Goal: Transaction & Acquisition: Purchase product/service

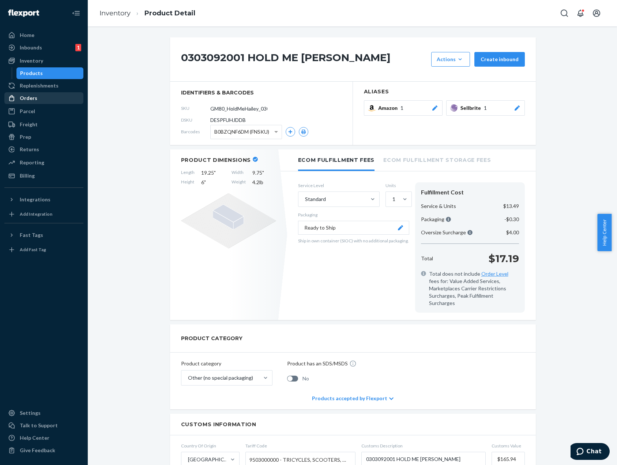
click at [41, 90] on div "Replenishments" at bounding box center [44, 85] width 78 height 10
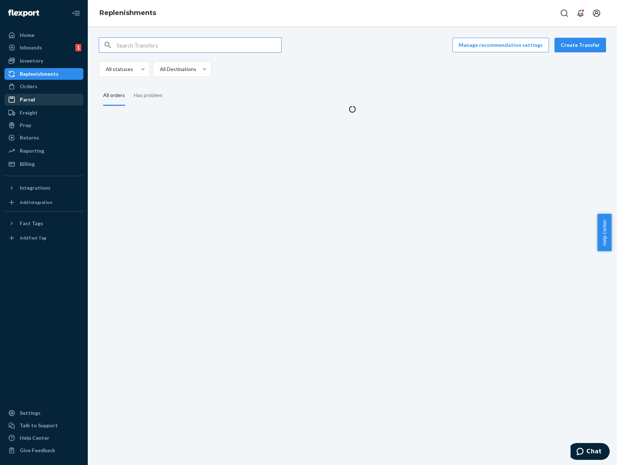
click at [41, 91] on div "Orders" at bounding box center [44, 86] width 78 height 10
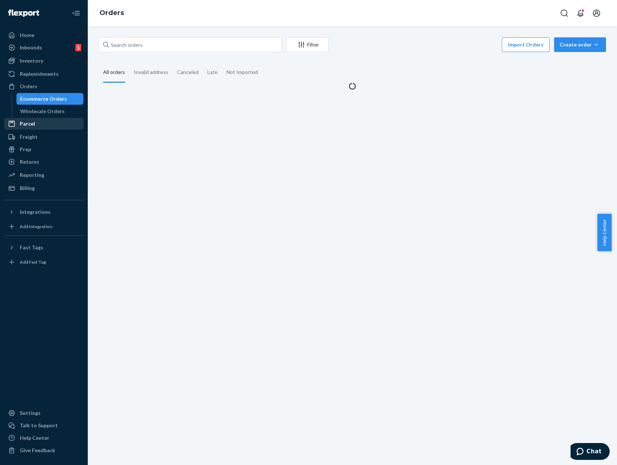
click at [40, 94] on ul "Home Inbounds 1 Shipping Plans Problems 1 Inventory Products Replenishments Ord…" at bounding box center [43, 111] width 79 height 165
click at [41, 89] on div "Orders" at bounding box center [44, 86] width 78 height 10
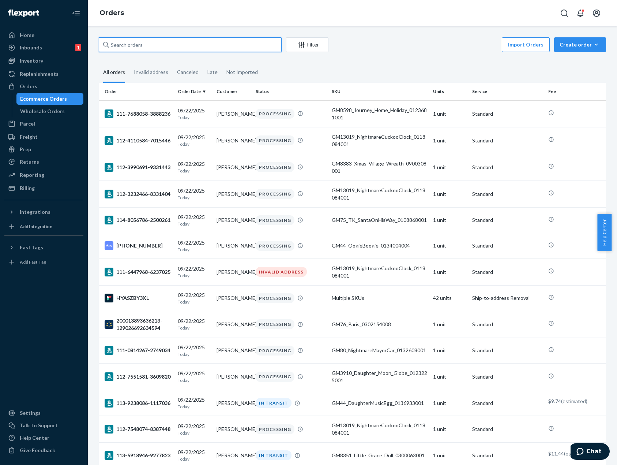
click at [138, 48] on input "text" at bounding box center [190, 44] width 183 height 15
paste input "200013849782684"
type input "200013849782684"
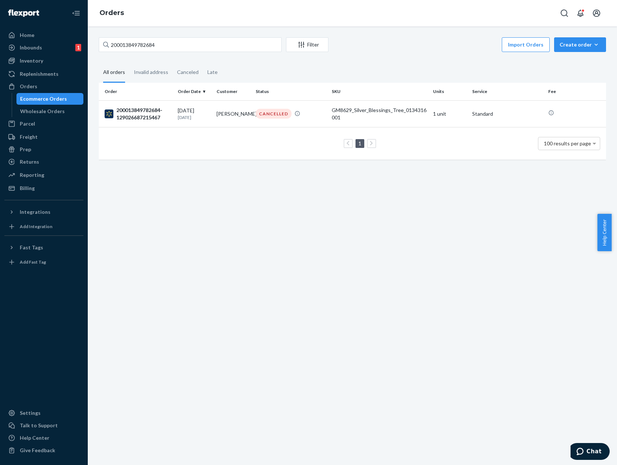
click at [273, 213] on div "200013849782684 Filter Import Orders Create order Ecommerce order Removal order…" at bounding box center [352, 245] width 529 height 438
drag, startPoint x: 386, startPoint y: 56, endPoint x: 390, endPoint y: 60, distance: 5.4
click at [386, 56] on div "200013849782684 Filter Import Orders Create order Ecommerce order Removal order…" at bounding box center [352, 102] width 518 height 130
click at [145, 41] on input "200013849782684" at bounding box center [190, 44] width 183 height 15
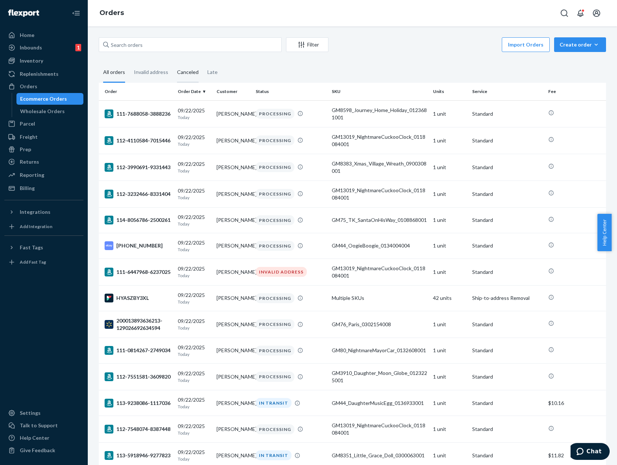
click at [186, 70] on div "Canceled" at bounding box center [188, 73] width 22 height 20
click at [173, 63] on input "Canceled" at bounding box center [173, 63] width 0 height 0
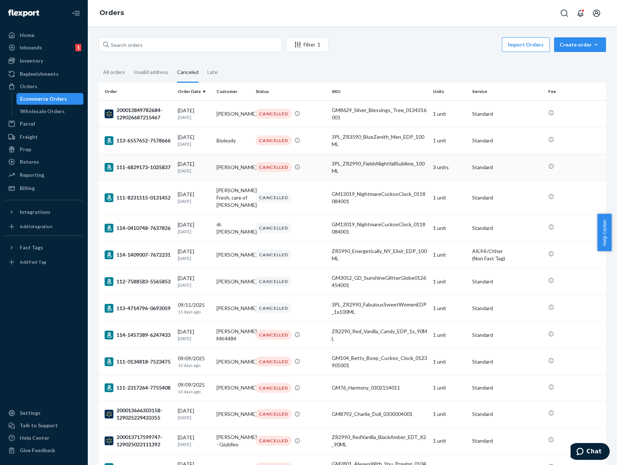
click at [228, 168] on td "Kelle Hein" at bounding box center [233, 167] width 39 height 27
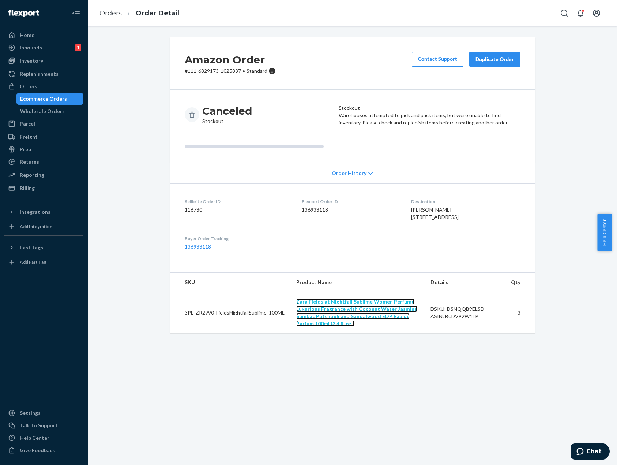
click at [396, 319] on link "Zara Fields at Nightfall Sublime Women Perfume Luxurious Fragrance with Coconut…" at bounding box center [356, 312] width 121 height 28
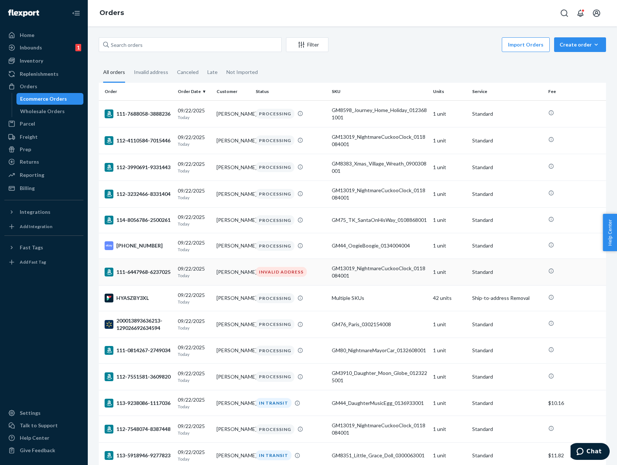
click at [291, 277] on div "INVALID ADDRESS" at bounding box center [281, 272] width 51 height 10
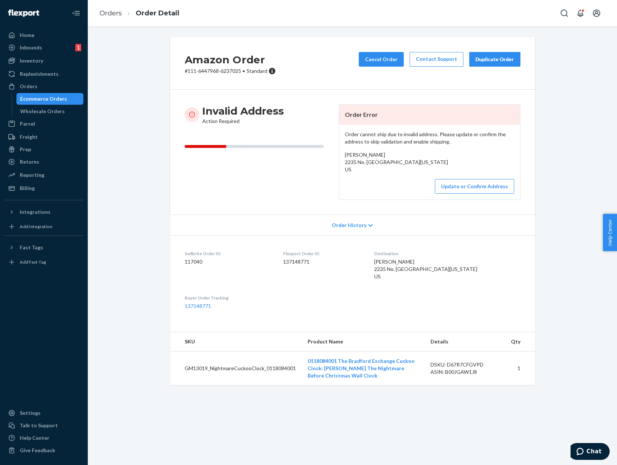
drag, startPoint x: 473, startPoint y: 281, endPoint x: 396, endPoint y: 274, distance: 77.1
click at [396, 274] on div "Ted cohen 2235 No. Rampart Blvd LAS VEGAS, NEVADA 89128 US" at bounding box center [447, 269] width 146 height 22
copy span "2235 No. Rampart Blvd LAS VEGAS, NEVADA 89128"
click at [57, 60] on div "Inventory" at bounding box center [44, 61] width 78 height 10
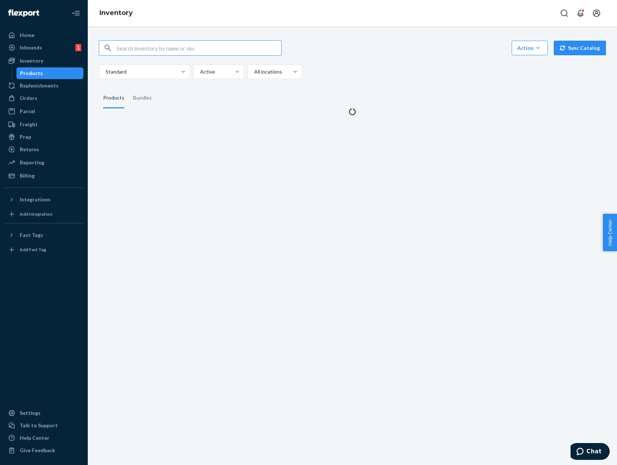
click at [198, 45] on input "text" at bounding box center [199, 48] width 165 height 15
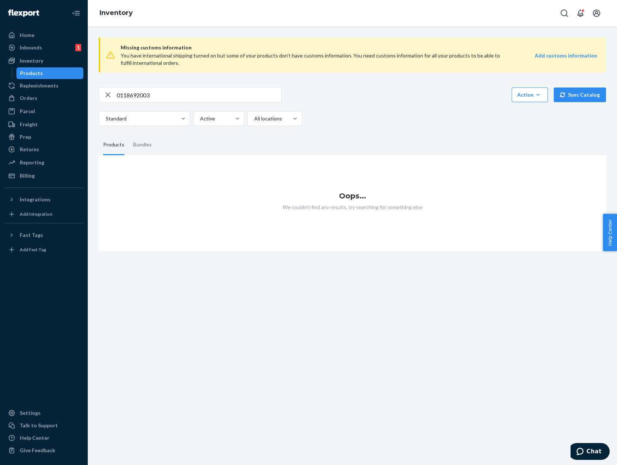
click at [174, 101] on input "0118692003" at bounding box center [199, 94] width 165 height 15
click at [210, 95] on input "0118692003" at bounding box center [199, 94] width 165 height 15
paste input "7"
type input "01186927003"
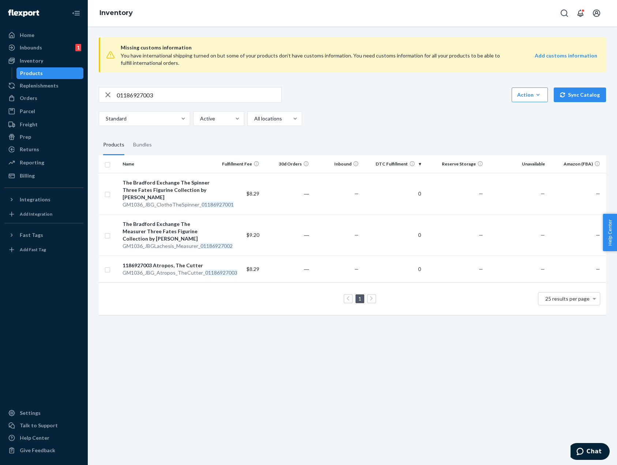
click at [394, 353] on div "Missing customs information You have international shipping turned on but some …" at bounding box center [352, 245] width 529 height 438
click at [194, 393] on div "Missing customs information You have international shipping turned on but some …" at bounding box center [352, 245] width 529 height 438
click at [139, 266] on div "1186927003 Atropos, The Cutter" at bounding box center [166, 265] width 87 height 7
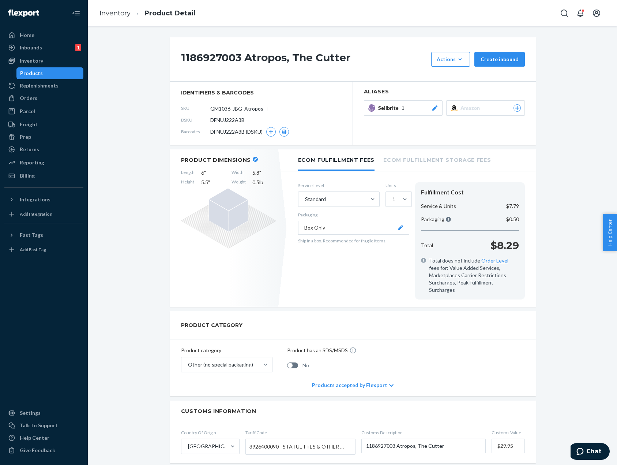
click at [221, 55] on h1 "1186927003 Atropos, The Cutter" at bounding box center [304, 59] width 247 height 15
copy h1 "1186927003"
click at [120, 214] on div "1186927003 Atropos, The Cutter Actions Hide Create inbound identifiers & barcod…" at bounding box center [352, 390] width 518 height 707
click at [241, 110] on input "GM1036_JBG_Atropos_TheCutter_01186927003" at bounding box center [242, 108] width 57 height 14
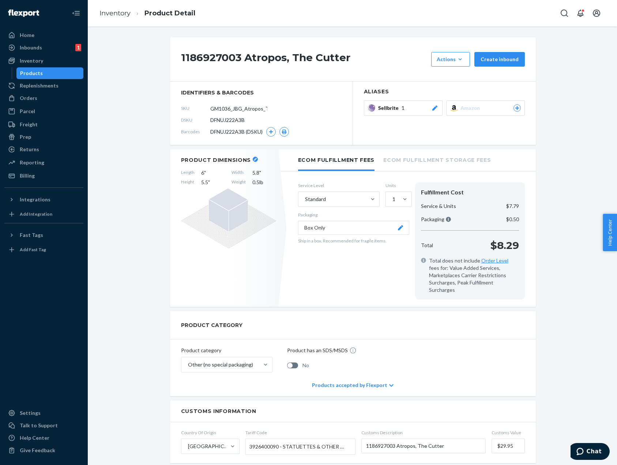
drag, startPoint x: 578, startPoint y: 301, endPoint x: 574, endPoint y: 301, distance: 3.7
click at [578, 301] on div "1186927003 Atropos, The Cutter Actions Hide Create inbound identifiers & barcod…" at bounding box center [352, 390] width 518 height 707
click at [231, 107] on input "GM1036_JBG_Atropos_TheCutter_01186927003" at bounding box center [242, 108] width 57 height 14
paste input "0118692003"
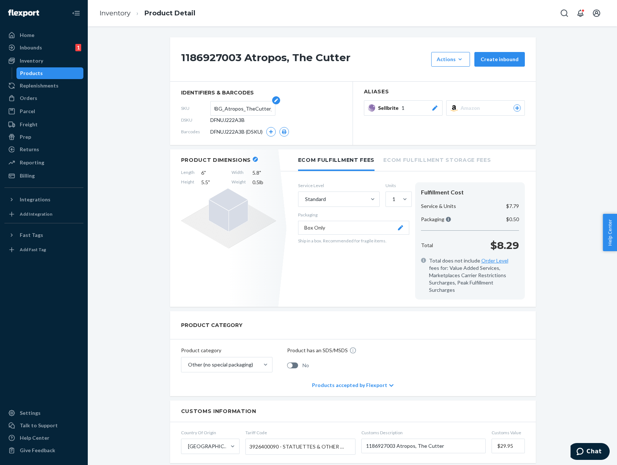
type input "GM1036_JBG_Atropos_TheCutter_0118692003"
drag, startPoint x: 348, startPoint y: 57, endPoint x: 240, endPoint y: 58, distance: 107.6
click at [240, 58] on h1 "1186927003 Atropos, The Cutter" at bounding box center [304, 59] width 247 height 15
copy h1 "Atropos, The Cutter"
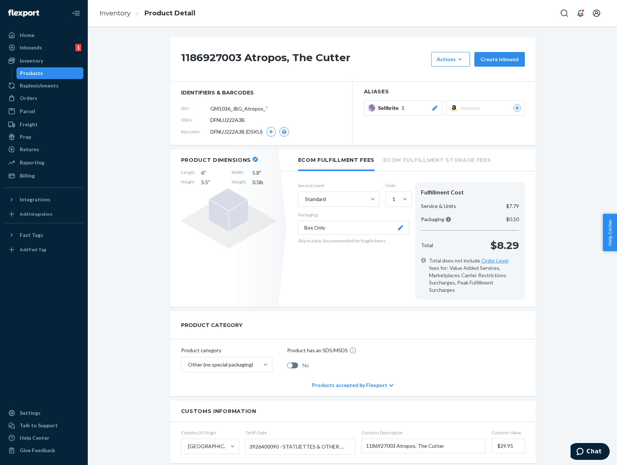
click at [232, 117] on span "DFNUJ222A3B" at bounding box center [227, 119] width 34 height 7
copy span "DFNUJ222A3B"
click at [133, 320] on div "1186927003 Atropos, The Cutter Actions Hide Create inbound identifiers & barcod…" at bounding box center [352, 390] width 518 height 707
click at [602, 453] on button "Chat" at bounding box center [589, 451] width 41 height 17
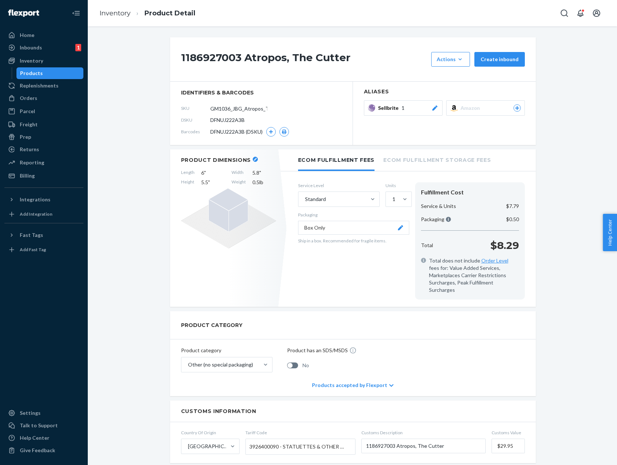
scroll to position [0, 0]
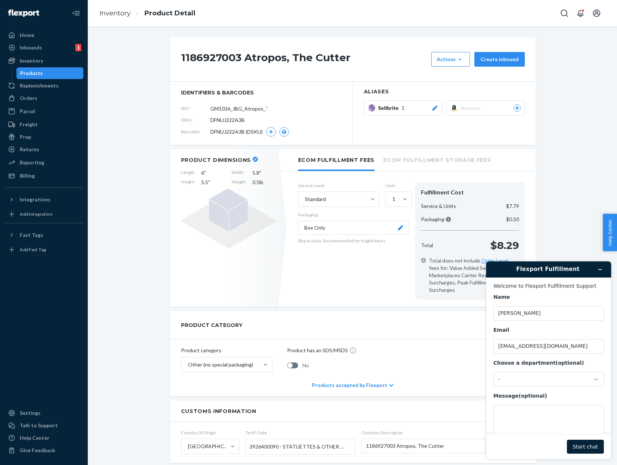
click at [550, 440] on div "Start chat" at bounding box center [549, 446] width 110 height 14
click at [545, 429] on textarea "Message (optional)" at bounding box center [549, 425] width 110 height 41
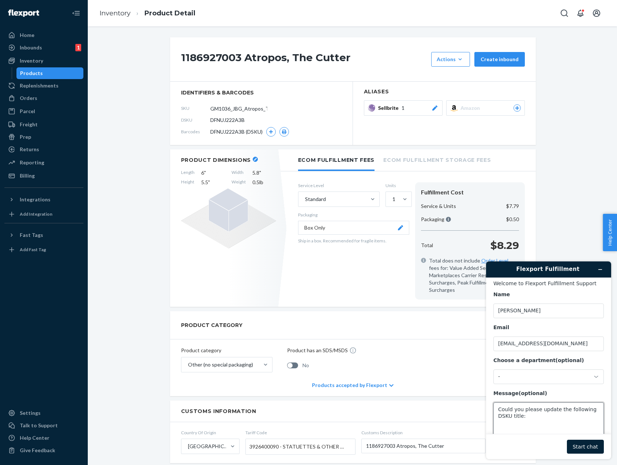
paste textarea "DFNUJ222A3B 0118692003 Atropos, The Cutter"
type textarea "Could you please update the following DSKU title: DFNUJ222A3B 0118692003 Atropo…"
click at [597, 447] on button "Start chat" at bounding box center [585, 446] width 37 height 14
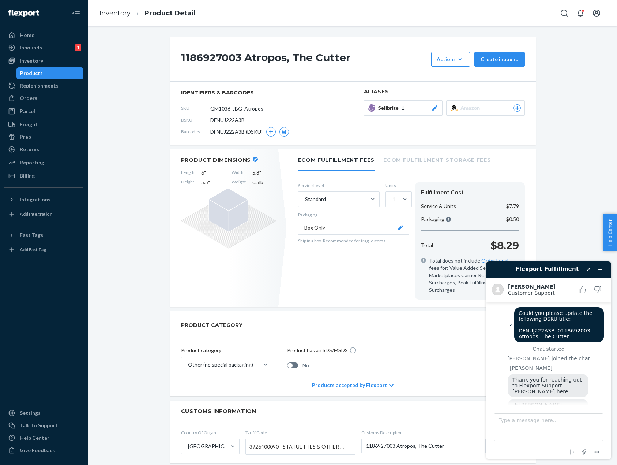
scroll to position [13, 0]
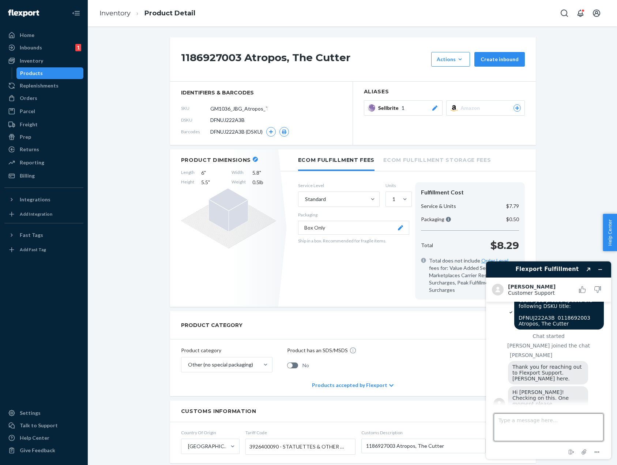
click at [552, 428] on textarea "Type a message here..." at bounding box center [549, 427] width 110 height 28
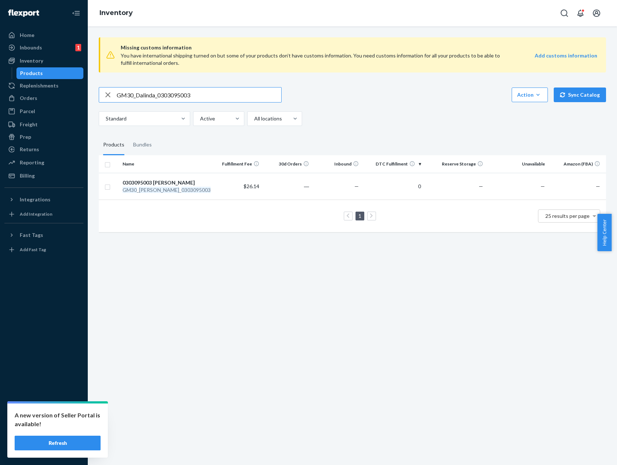
click at [187, 94] on input "GM30_Dalinda_0303095003" at bounding box center [199, 94] width 165 height 15
click at [20, 94] on div "Orders" at bounding box center [44, 98] width 78 height 10
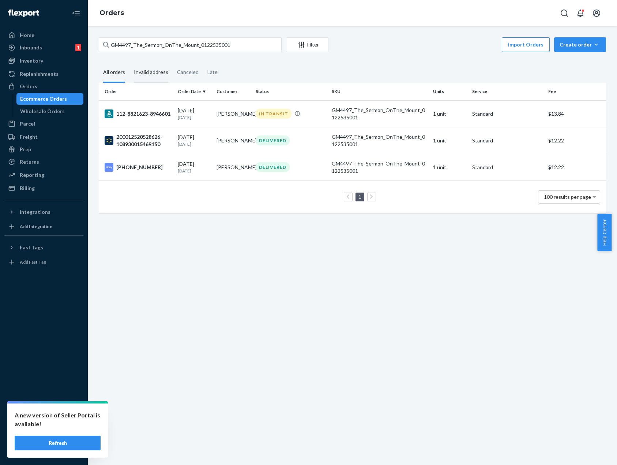
click at [170, 75] on div "Invalid address" at bounding box center [151, 73] width 43 height 20
click at [130, 63] on input "Invalid address" at bounding box center [130, 63] width 0 height 0
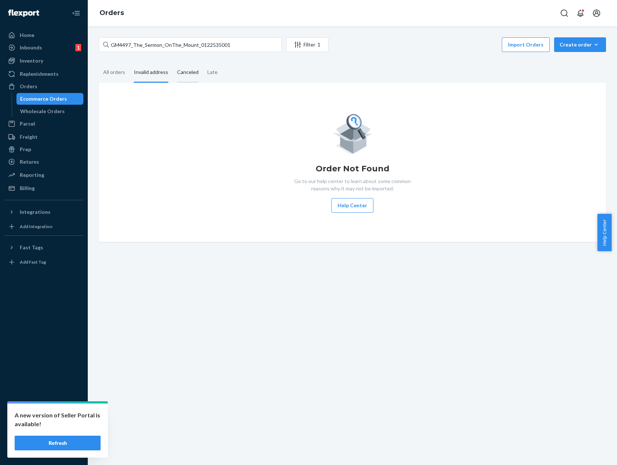
click at [186, 75] on div "Canceled" at bounding box center [188, 73] width 22 height 20
click at [173, 63] on input "Canceled" at bounding box center [173, 63] width 0 height 0
click at [187, 73] on div "Canceled" at bounding box center [188, 73] width 22 height 20
click at [173, 63] on input "Canceled" at bounding box center [173, 63] width 0 height 0
click at [160, 72] on div "Invalid address" at bounding box center [151, 73] width 34 height 20
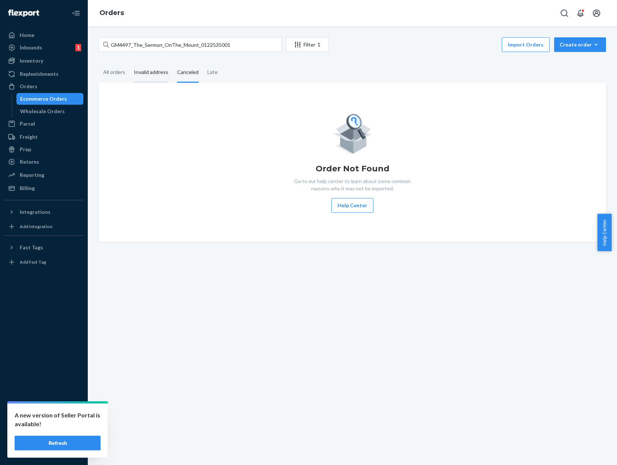
click at [130, 63] on input "Invalid address" at bounding box center [130, 63] width 0 height 0
click at [226, 44] on input "GM4497_The_Sermon_OnThe_Mount_0122535001" at bounding box center [190, 44] width 183 height 15
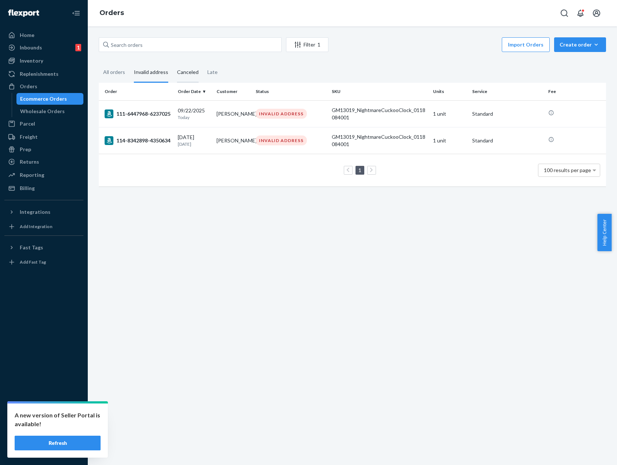
click at [185, 79] on div "Canceled" at bounding box center [188, 73] width 22 height 20
click at [173, 63] on input "Canceled" at bounding box center [173, 63] width 0 height 0
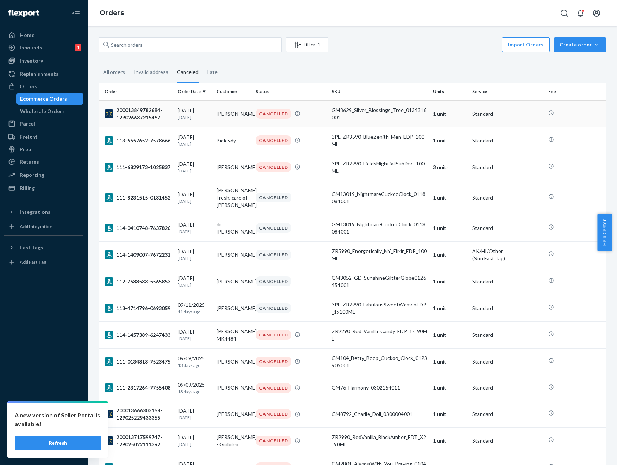
click at [375, 116] on div "GM8629_Silver_Blessings_Tree_0134316001" at bounding box center [379, 113] width 95 height 15
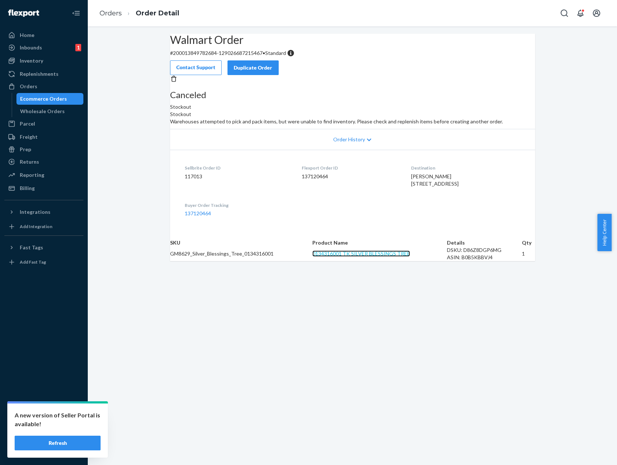
click at [387, 256] on link "0134316001 TK SILVER BLESSINGS TREE" at bounding box center [361, 253] width 98 height 6
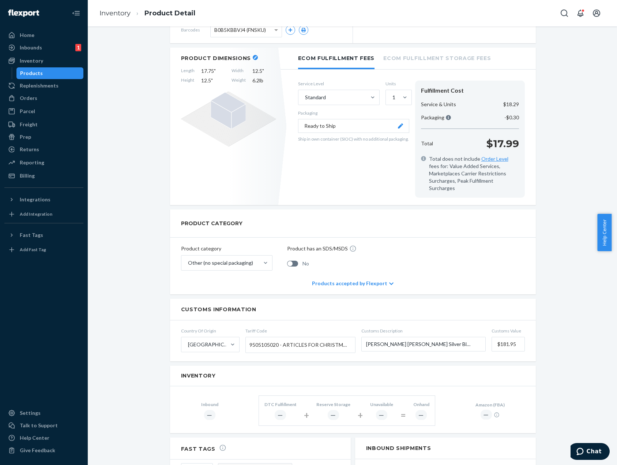
scroll to position [89, 0]
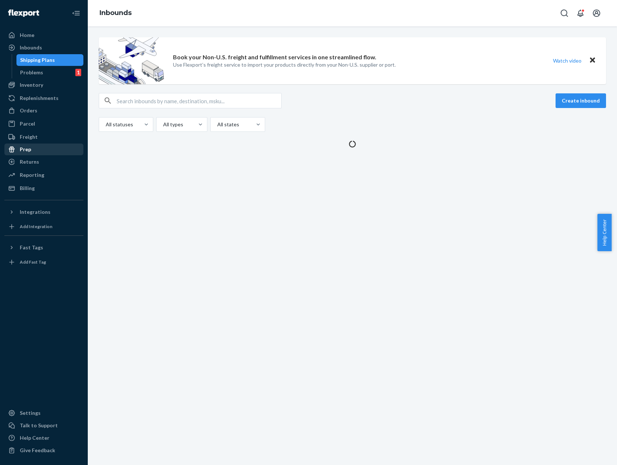
scroll to position [15, 0]
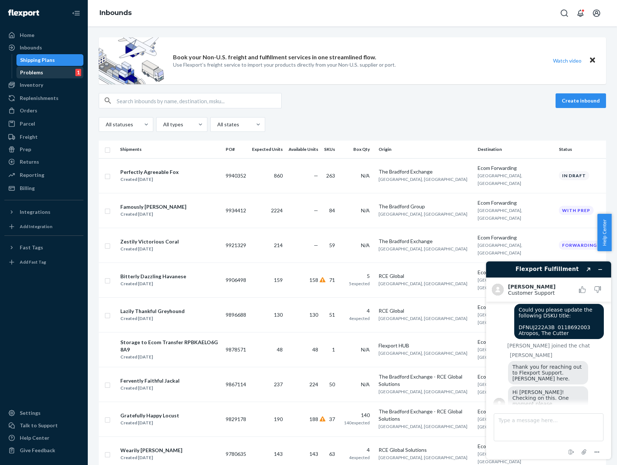
click at [67, 73] on div "Problems 1" at bounding box center [50, 72] width 66 height 10
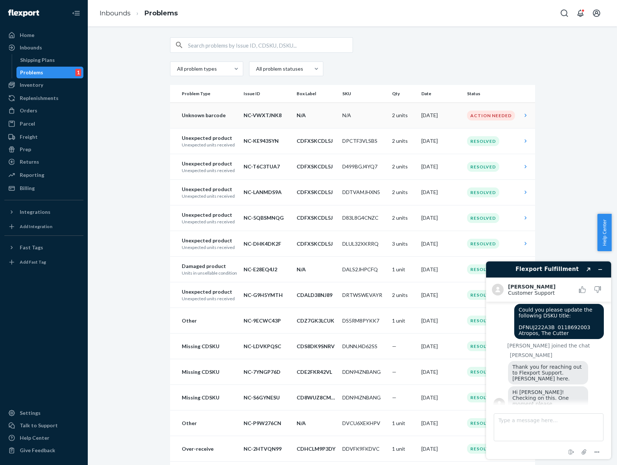
click at [342, 114] on td "N/A" at bounding box center [365, 115] width 50 height 26
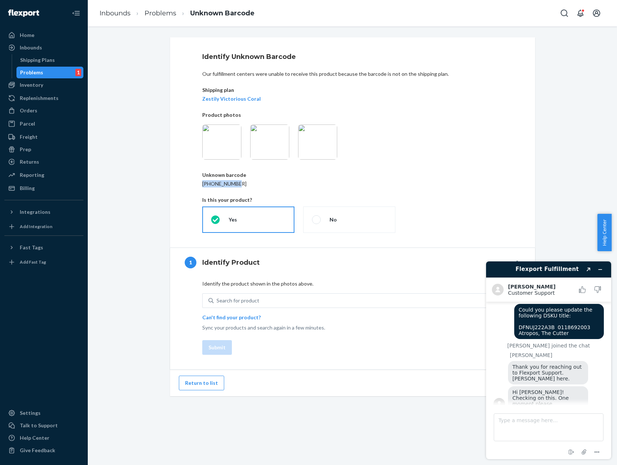
drag, startPoint x: 220, startPoint y: 183, endPoint x: 196, endPoint y: 184, distance: 23.8
click at [196, 184] on div "Identify Unknown Barcode Our fulfillment centers were unable to receive this pr…" at bounding box center [352, 142] width 365 height 210
click at [258, 302] on div "Search for product" at bounding box center [358, 300] width 289 height 13
click at [217, 302] on input "Search for product" at bounding box center [217, 300] width 1 height 7
paste input "03-02995-007"
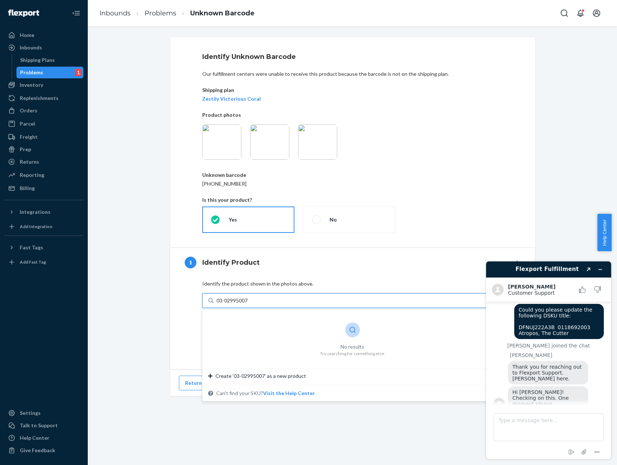
type input "0302995007"
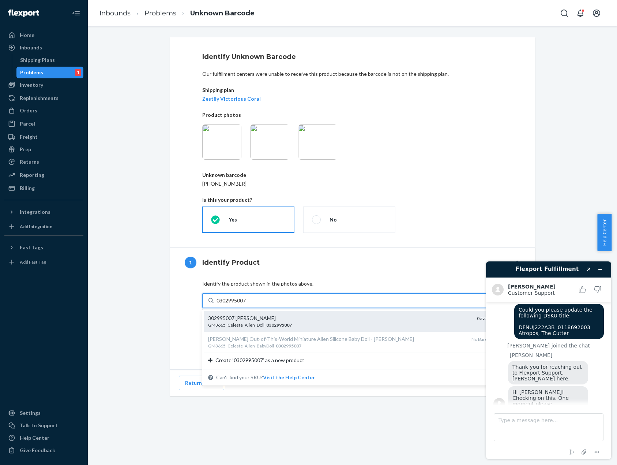
click at [298, 313] on div "302995007 CELESTE GM3665_Celeste_Alien_Doll_ 0302995007 0 available" at bounding box center [353, 321] width 298 height 21
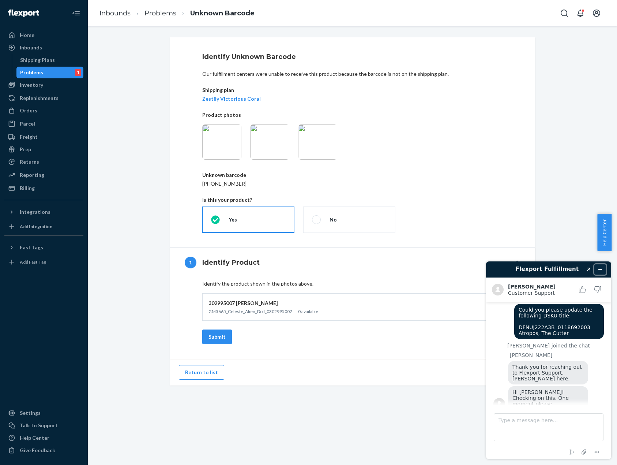
click at [601, 272] on button "Minimize widget" at bounding box center [601, 269] width 12 height 10
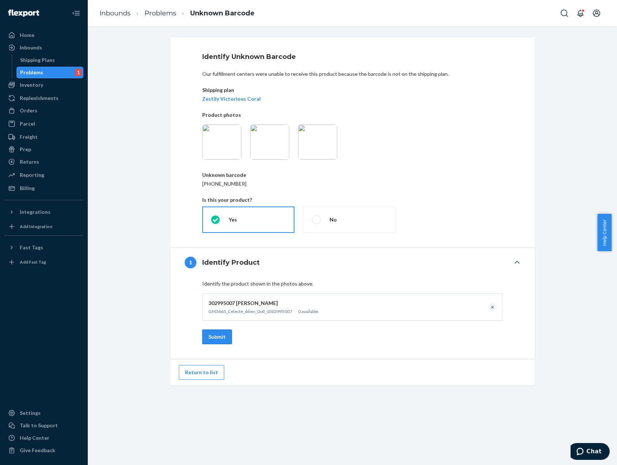
click at [206, 334] on button "Submit" at bounding box center [217, 336] width 30 height 15
click at [597, 455] on button "Chat" at bounding box center [589, 451] width 41 height 17
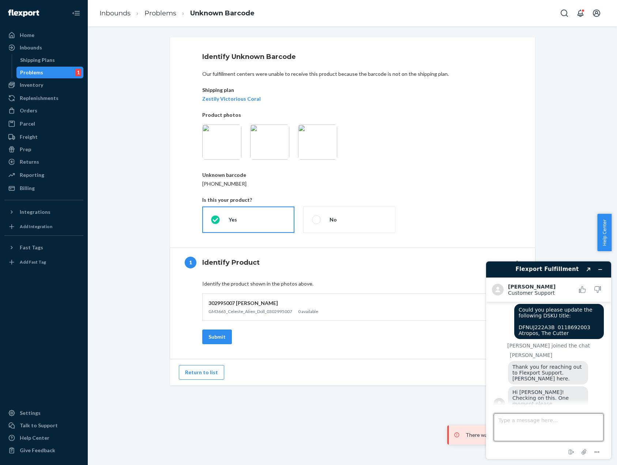
click at [521, 427] on textarea "Type a message here..." at bounding box center [549, 427] width 110 height 28
type textarea "Also I am trying to identify this problem under the "problems" tab for inbound …"
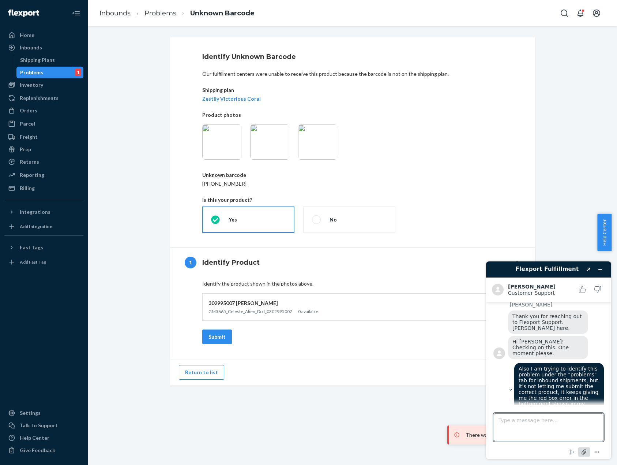
click at [587, 452] on icon "Attach file" at bounding box center [585, 452] width 14 height 14
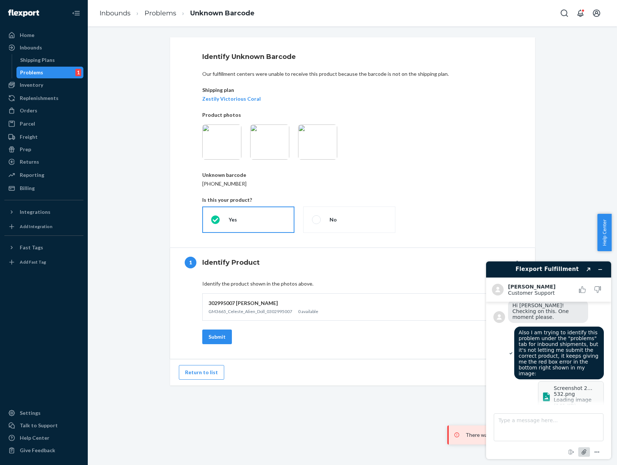
scroll to position [108, 0]
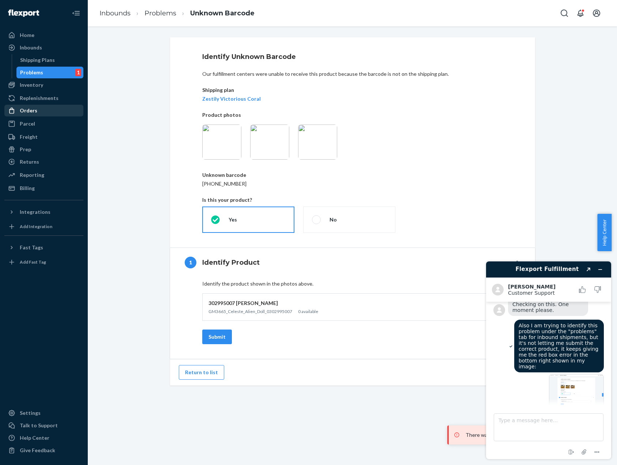
click at [50, 113] on div "Orders" at bounding box center [44, 110] width 78 height 10
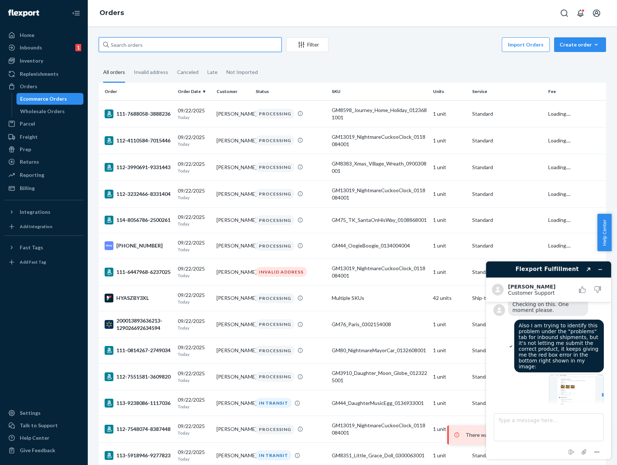
click at [262, 48] on input "text" at bounding box center [190, 44] width 183 height 15
paste input "114-8342898-4350634"
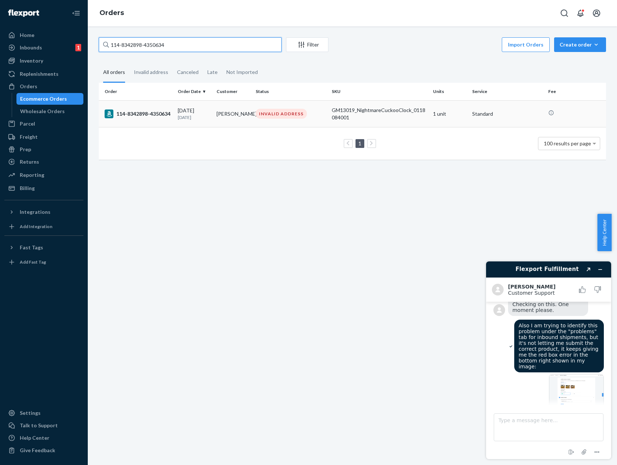
type input "114-8342898-4350634"
click at [293, 116] on div "INVALID ADDRESS" at bounding box center [281, 114] width 51 height 10
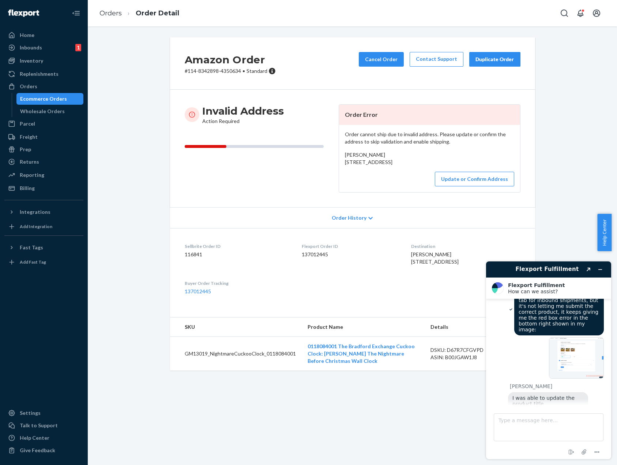
scroll to position [381, 0]
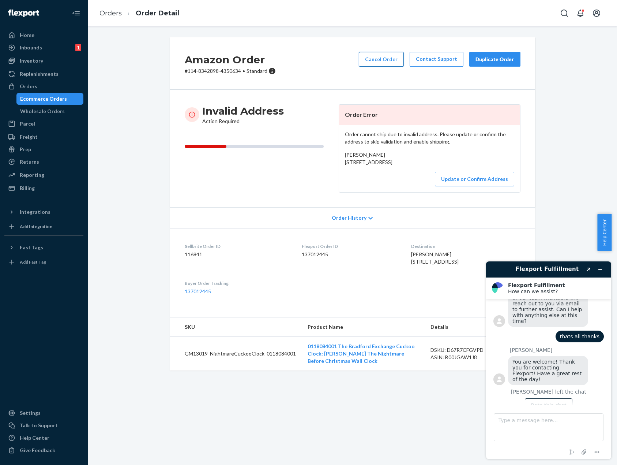
click at [400, 63] on button "Cancel Order" at bounding box center [381, 59] width 45 height 15
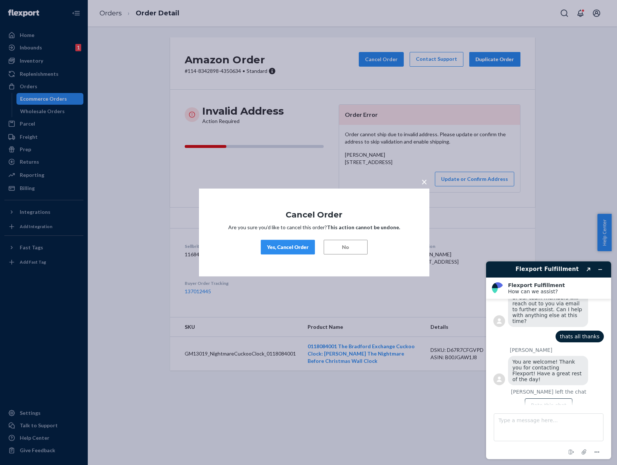
drag, startPoint x: 271, startPoint y: 249, endPoint x: 273, endPoint y: 252, distance: 3.8
click at [273, 252] on button "Yes, Cancel Order" at bounding box center [288, 247] width 54 height 15
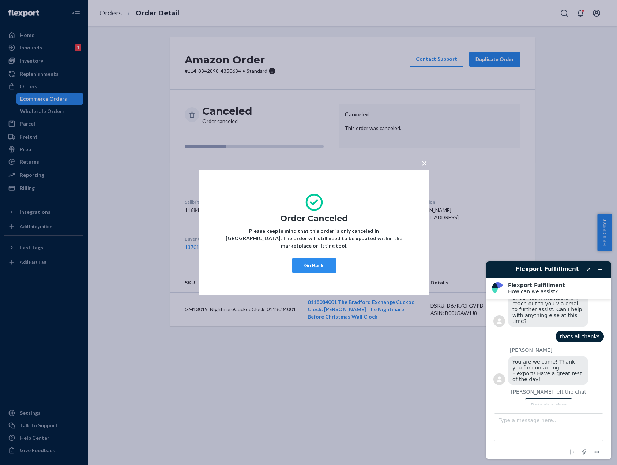
click at [316, 265] on button "Go Back" at bounding box center [314, 265] width 44 height 15
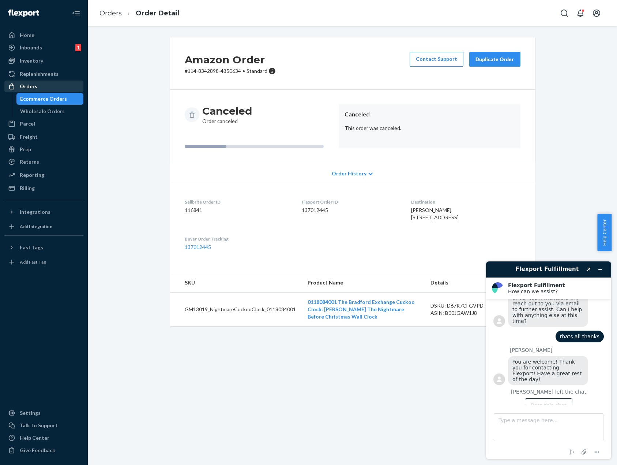
click at [28, 82] on div "Orders" at bounding box center [44, 86] width 78 height 10
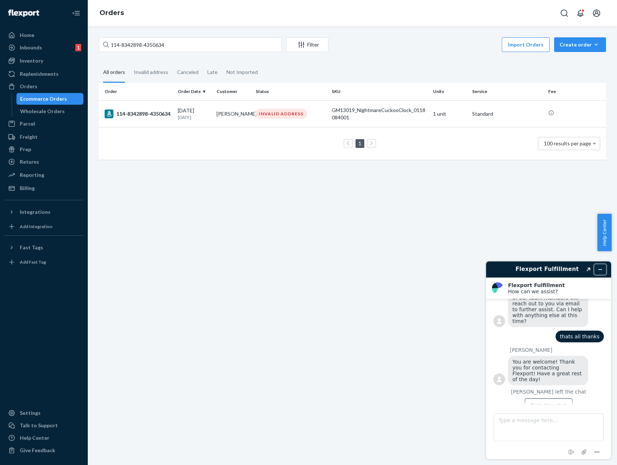
click at [603, 270] on icon "Minimize widget" at bounding box center [600, 269] width 5 height 5
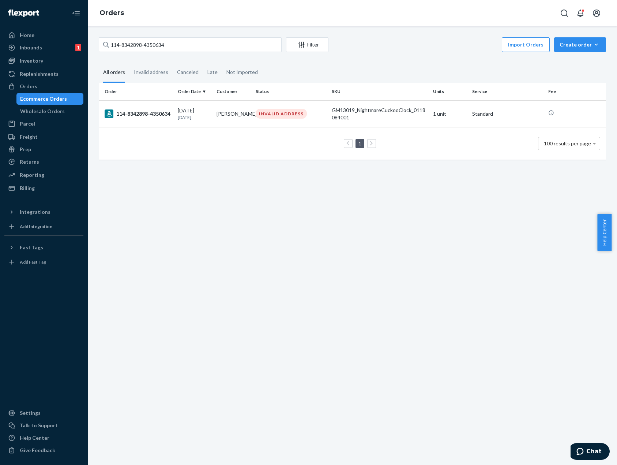
click at [383, 218] on div "114-8342898-4350634 Filter Import Orders Create order Ecommerce order Removal o…" at bounding box center [352, 245] width 529 height 438
click at [67, 86] on div "Orders" at bounding box center [44, 86] width 78 height 10
click at [181, 37] on div "114-8342898-4350634 Filter Import Orders Create order Ecommerce order Removal o…" at bounding box center [352, 245] width 529 height 438
click at [243, 42] on input "114-8342898-4350634" at bounding box center [190, 44] width 183 height 15
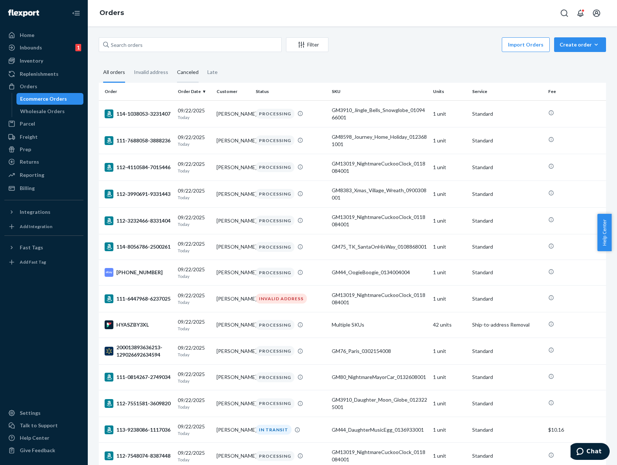
click at [180, 74] on div "Canceled" at bounding box center [188, 73] width 22 height 20
click at [173, 63] on input "Canceled" at bounding box center [173, 63] width 0 height 0
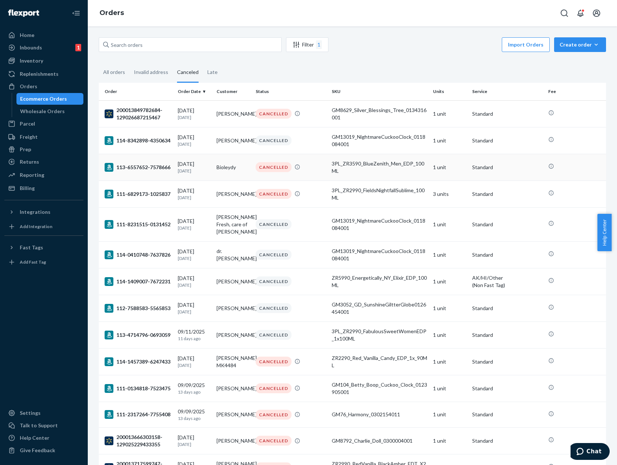
click at [271, 169] on div "CANCELLED" at bounding box center [274, 167] width 36 height 10
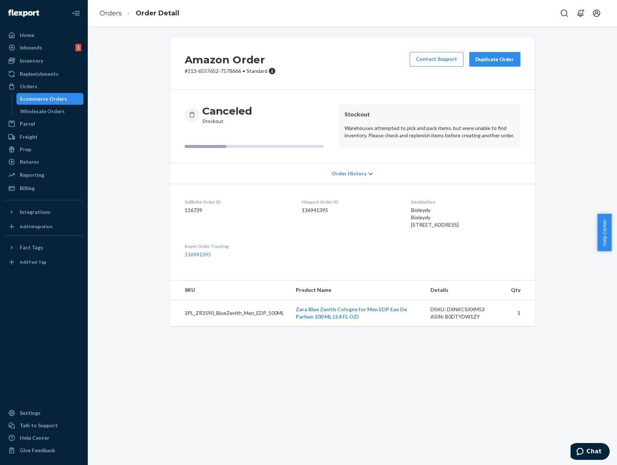
click at [377, 326] on td "Zara Blue Zenith Cologne for Men EDP Eau De Parfum 100 ML (3.4 FL OZ)" at bounding box center [357, 313] width 135 height 27
click at [380, 319] on link "Zara Blue Zenith Cologne for Men EDP Eau De Parfum 100 ML (3.4 FL OZ)" at bounding box center [351, 313] width 111 height 14
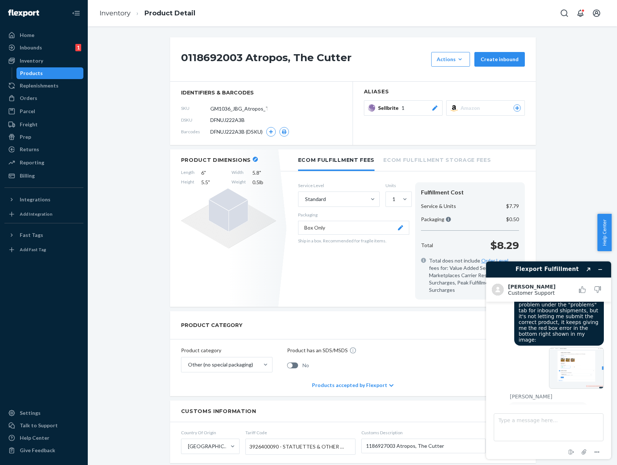
scroll to position [155, 0]
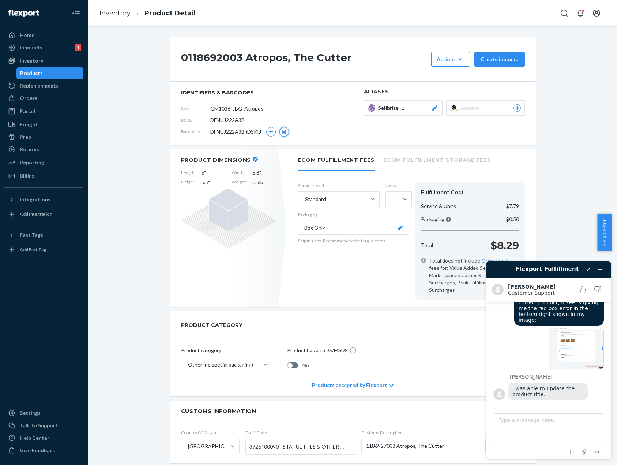
click at [284, 132] on icon "button" at bounding box center [284, 132] width 4 height 4
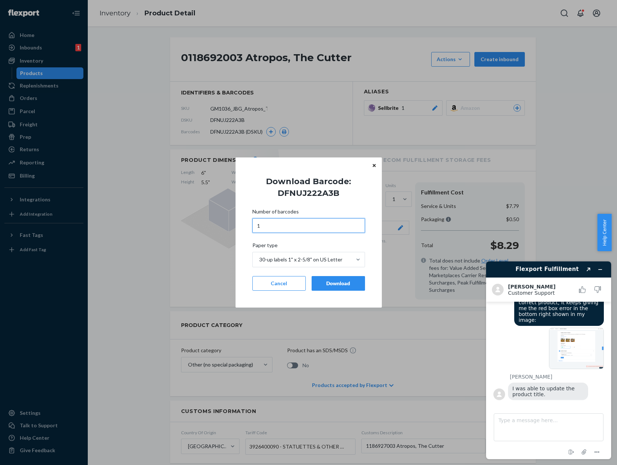
click at [292, 226] on input "1" at bounding box center [308, 225] width 113 height 15
type input "3"
click at [328, 283] on div "Download" at bounding box center [338, 283] width 41 height 7
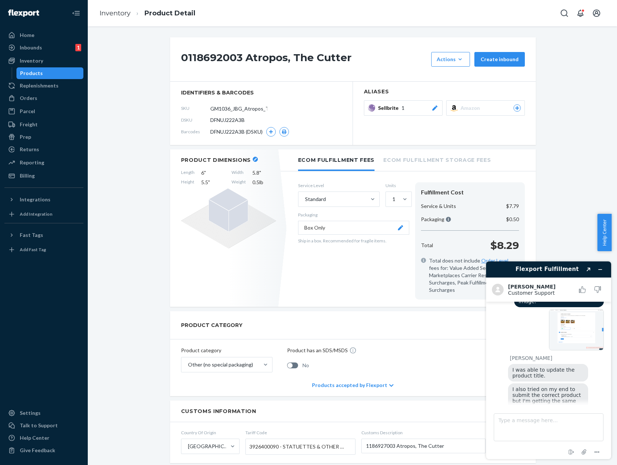
scroll to position [214, 0]
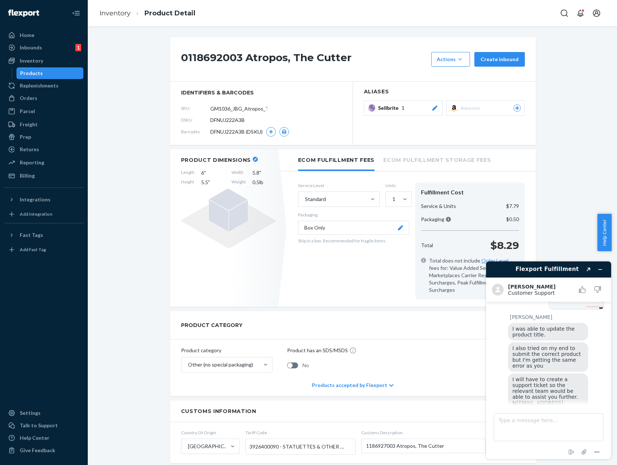
click at [597, 69] on div "0118692003 Atropos, The Cutter Actions Hide Create inbound identifiers & barcod…" at bounding box center [352, 390] width 518 height 707
click at [569, 427] on textarea "Type a message here..." at bounding box center [549, 427] width 110 height 28
type textarea "yes"
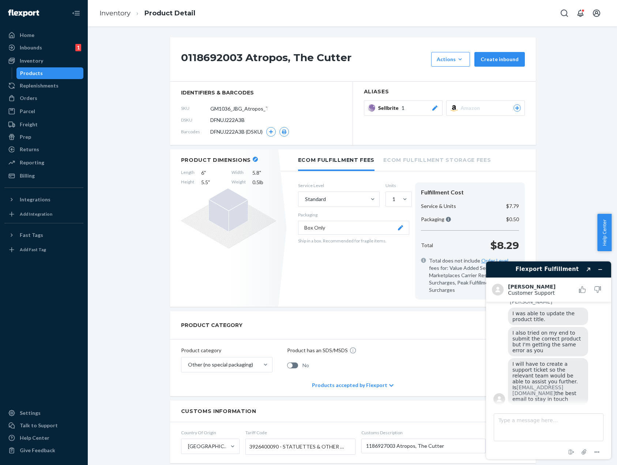
scroll to position [232, 0]
click at [503, 431] on textarea "Type a message here..." at bounding box center [549, 427] width 110 height 28
click at [504, 426] on textarea "Type a message here..." at bounding box center [549, 427] width 110 height 28
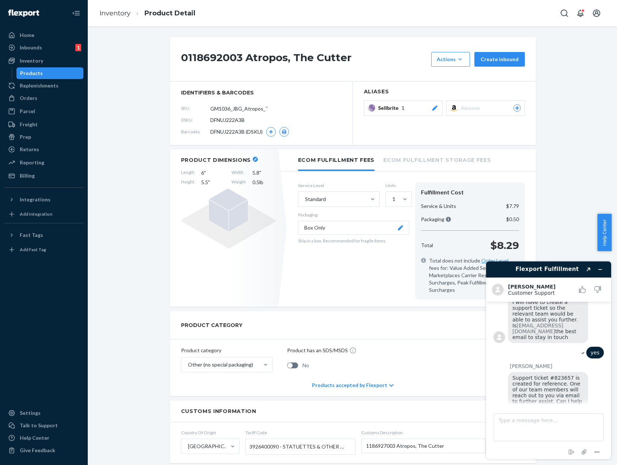
scroll to position [291, 0]
drag, startPoint x: 569, startPoint y: 266, endPoint x: 582, endPoint y: 418, distance: 152.4
click at [582, 418] on textarea "Type a message here..." at bounding box center [549, 427] width 110 height 28
click at [582, 419] on textarea "Type a message here..." at bounding box center [549, 427] width 110 height 28
click at [582, 421] on textarea "Type a message here..." at bounding box center [549, 427] width 110 height 28
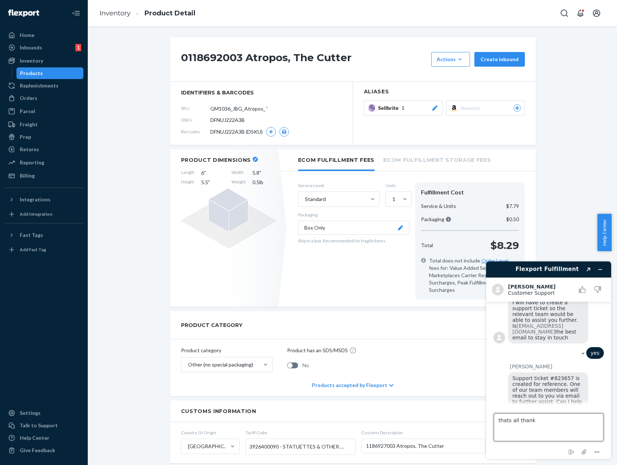
type textarea "thats all thanks"
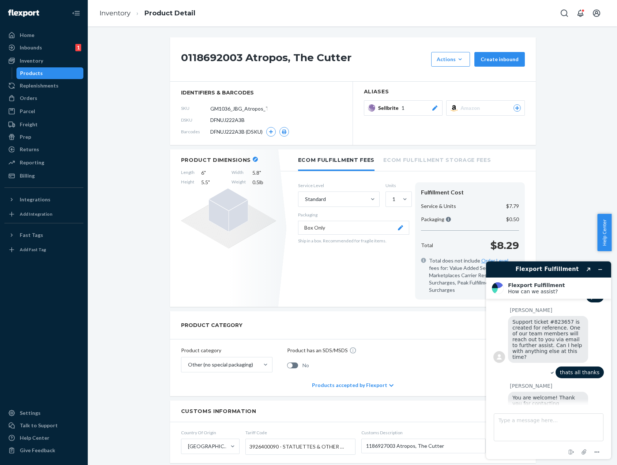
scroll to position [381, 0]
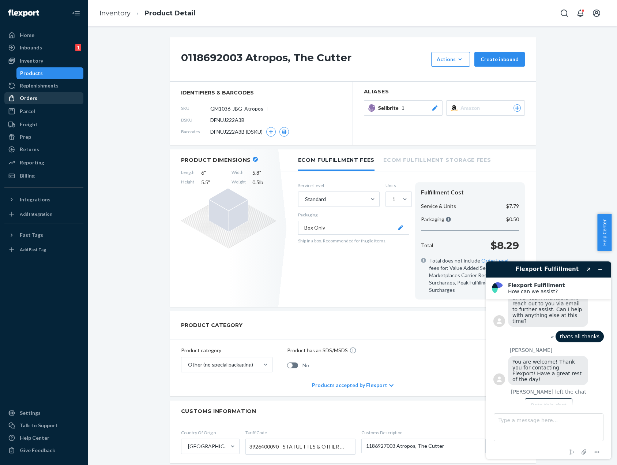
click at [51, 100] on div "Orders" at bounding box center [44, 98] width 78 height 10
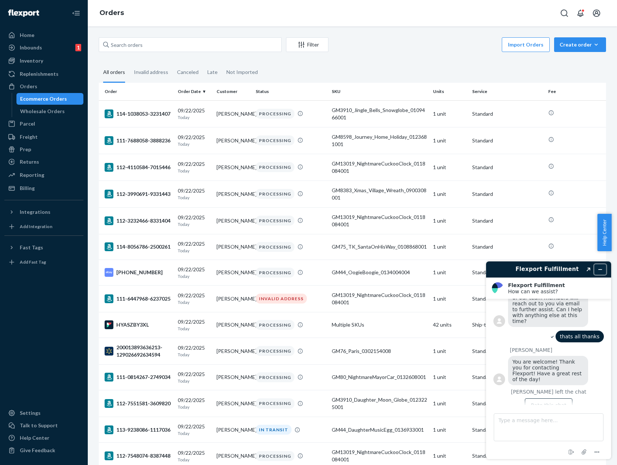
click at [599, 267] on icon "Minimize widget" at bounding box center [600, 269] width 5 height 5
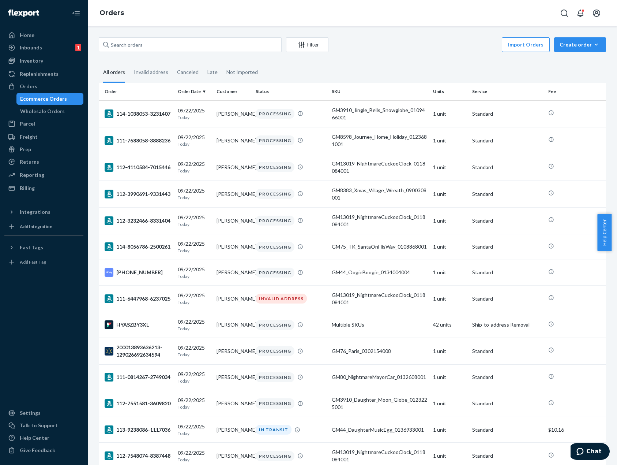
click at [423, 44] on div "Import Orders Create order Ecommerce order Removal order" at bounding box center [469, 45] width 273 height 16
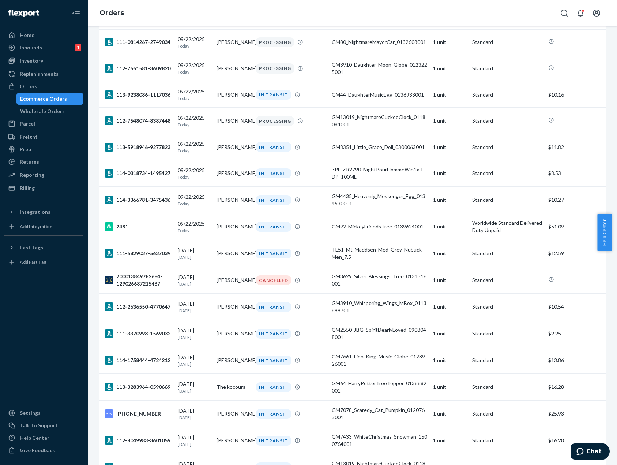
scroll to position [329, 0]
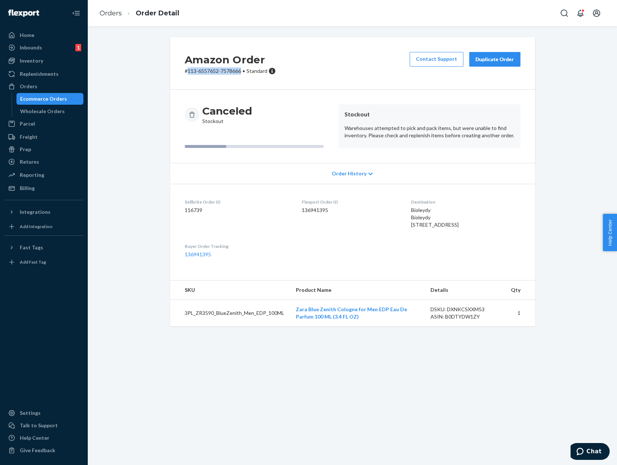
drag, startPoint x: 238, startPoint y: 72, endPoint x: 185, endPoint y: 71, distance: 53.4
click at [185, 71] on p "# 113-6557652-7578666 • Standard" at bounding box center [230, 70] width 91 height 7
copy p "113-6557652-7578666"
click at [490, 61] on div "Duplicate Order" at bounding box center [495, 59] width 39 height 7
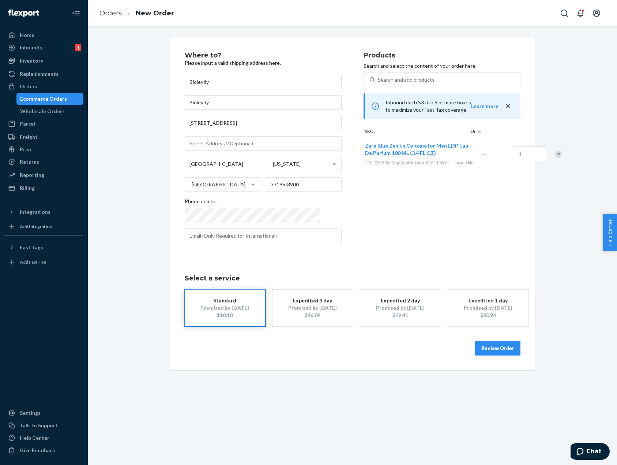
click at [494, 351] on button "Review Order" at bounding box center [497, 348] width 45 height 15
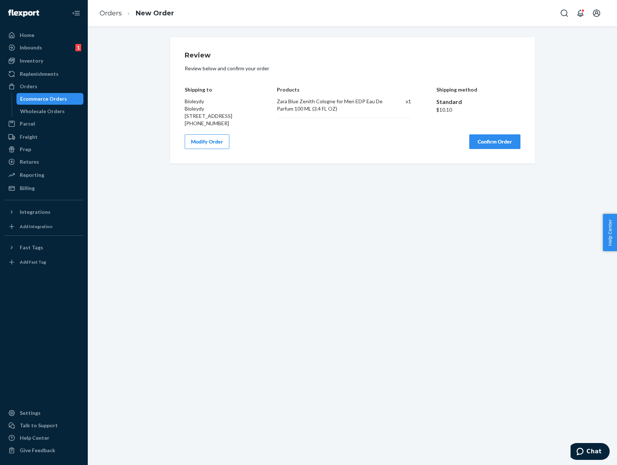
drag, startPoint x: 503, startPoint y: 153, endPoint x: 550, endPoint y: 127, distance: 53.6
click at [550, 127] on div "Review Review below and confirm your order Shipping to Bioleydy Bioleydy [STREE…" at bounding box center [352, 100] width 518 height 126
click at [510, 149] on button "Confirm Order" at bounding box center [494, 141] width 51 height 15
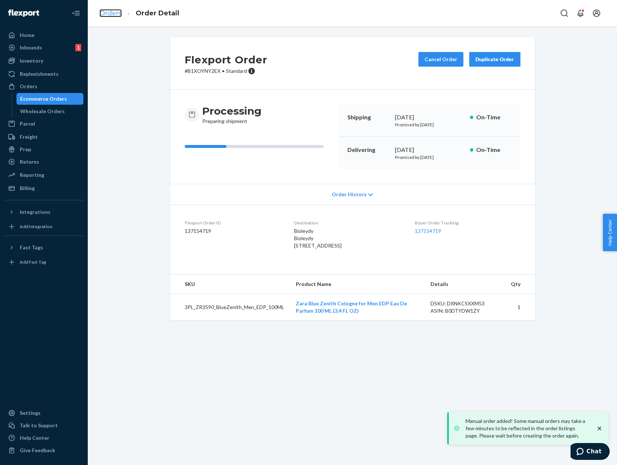
click at [110, 13] on link "Orders" at bounding box center [111, 13] width 22 height 8
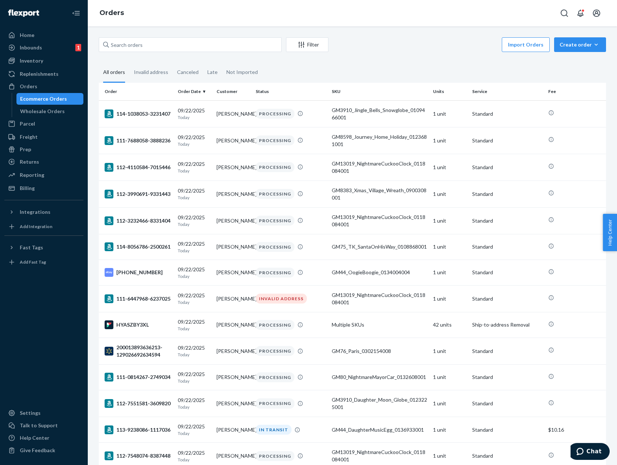
click at [407, 37] on div "Filter Import Orders Create order Ecommerce order Removal order All orders Inva…" at bounding box center [352, 245] width 529 height 438
click at [48, 84] on div "Orders" at bounding box center [44, 86] width 78 height 10
click at [228, 26] on div "Orders Filter Import Orders Create order Ecommerce order Removal order All orde…" at bounding box center [352, 232] width 529 height 465
